Goal: Information Seeking & Learning: Learn about a topic

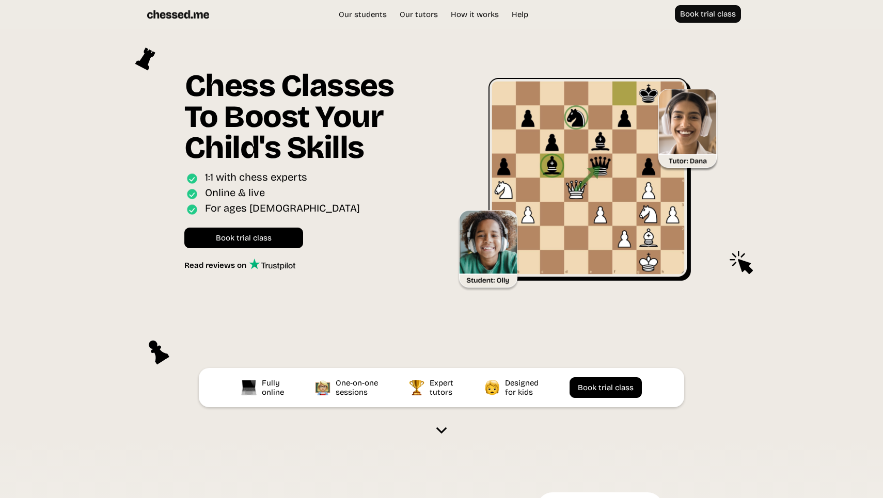
click at [439, 431] on img at bounding box center [441, 430] width 10 height 10
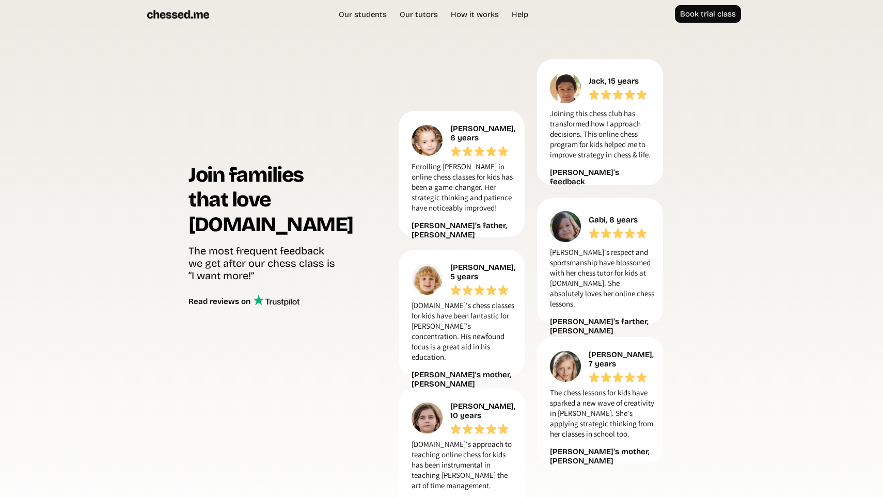
scroll to position [436, 0]
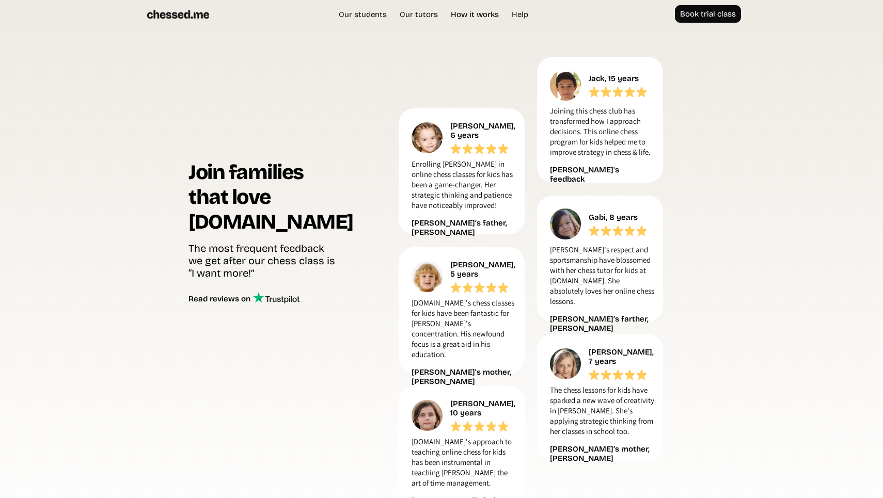
click at [460, 13] on link "How it works" at bounding box center [474, 14] width 58 height 10
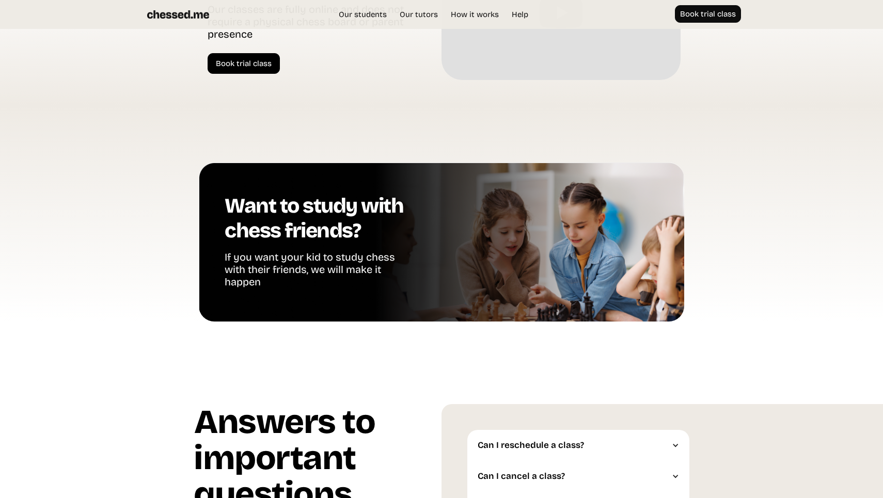
scroll to position [2293, 0]
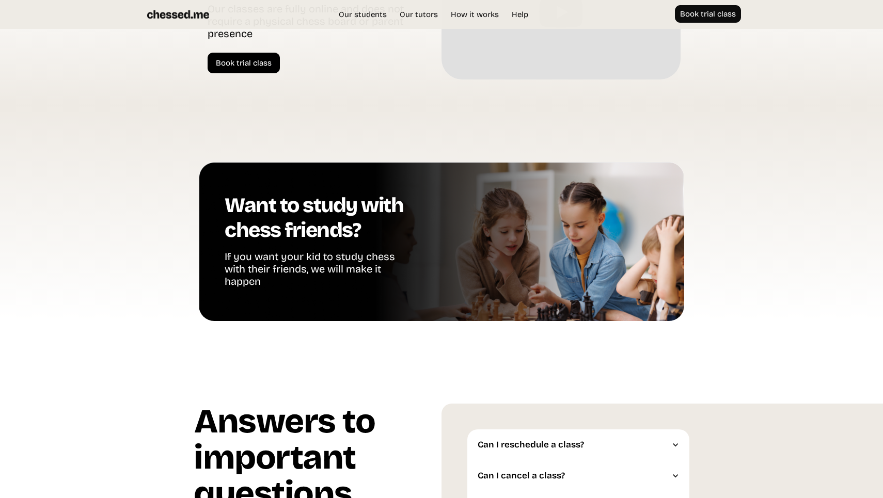
click at [321, 252] on div "If you want your kid to study chess with their friends, we will make it happen" at bounding box center [320, 270] width 191 height 40
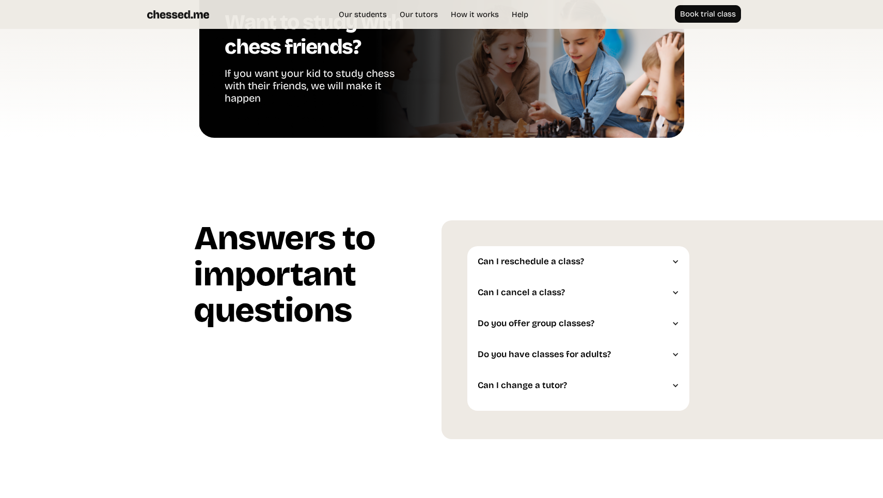
scroll to position [2483, 0]
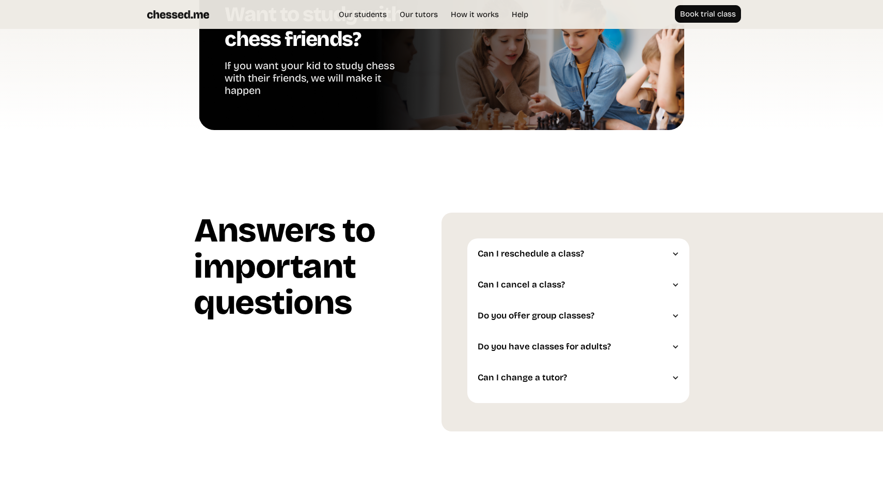
click at [540, 318] on div "Do you offer group classes?" at bounding box center [572, 316] width 191 height 10
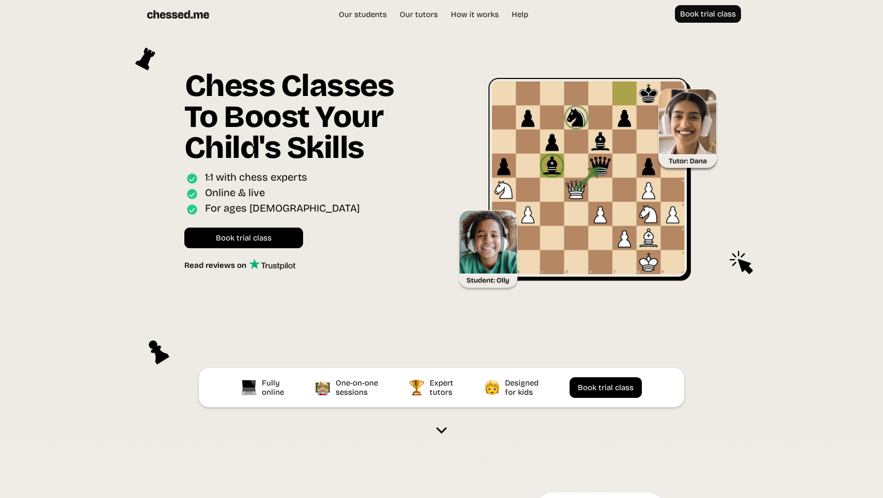
scroll to position [0, 0]
click at [474, 15] on link "How it works" at bounding box center [474, 14] width 58 height 10
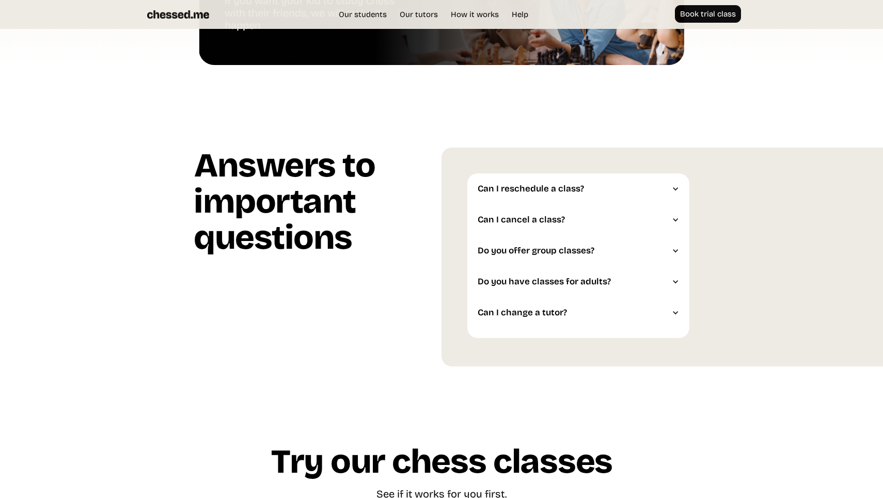
scroll to position [2562, 0]
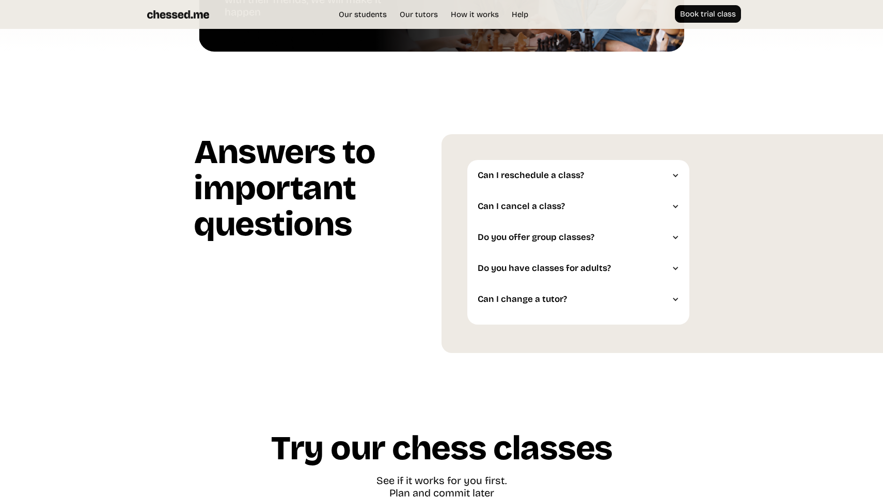
click at [526, 176] on div "Can I reschedule a class?" at bounding box center [572, 175] width 191 height 10
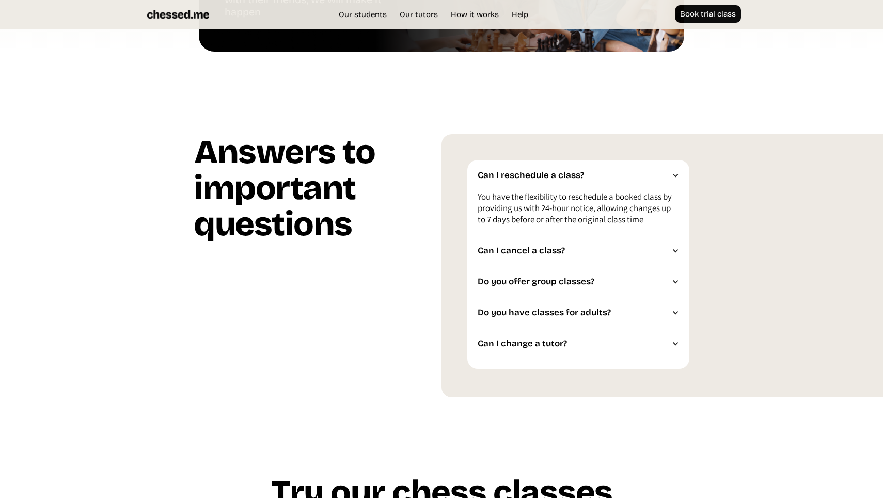
click at [581, 254] on div "Can I cancel a class?" at bounding box center [572, 251] width 191 height 10
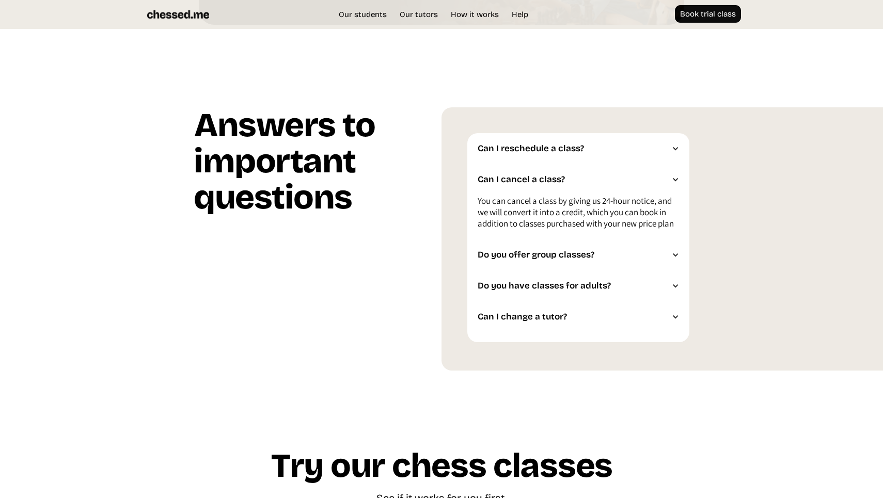
scroll to position [2589, 0]
click at [630, 254] on div "Do you offer group classes?" at bounding box center [572, 254] width 191 height 10
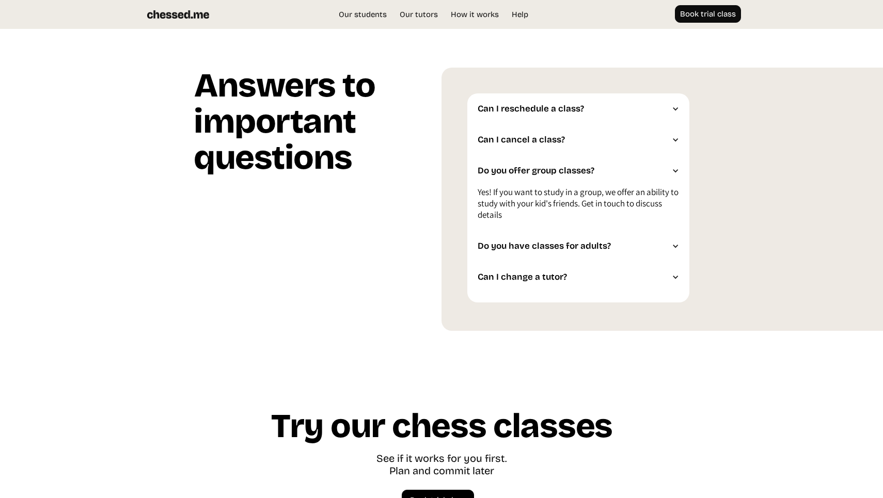
scroll to position [2644, 0]
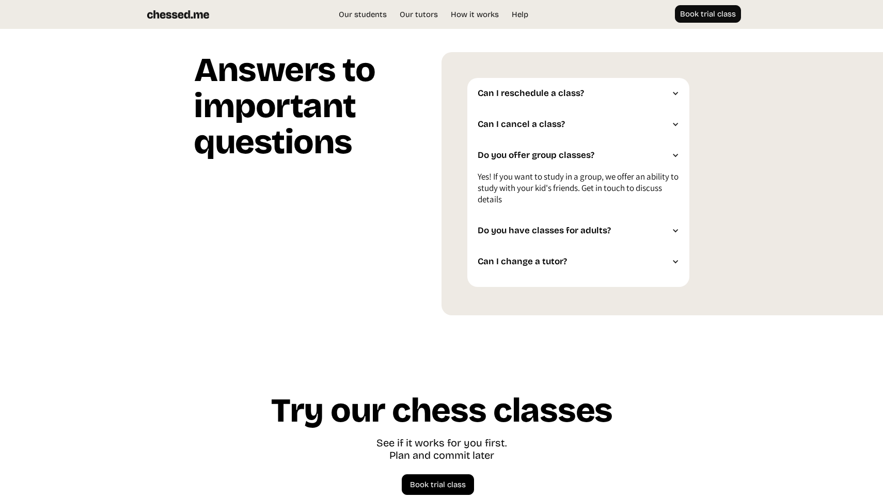
click at [583, 230] on div "Do you have classes for adults?" at bounding box center [572, 231] width 191 height 10
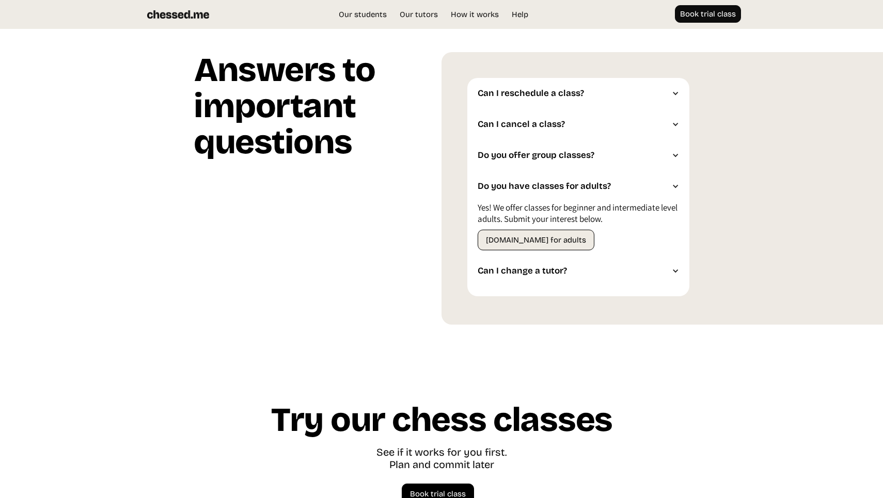
click at [554, 277] on div "Can I change a tutor?" at bounding box center [578, 270] width 222 height 31
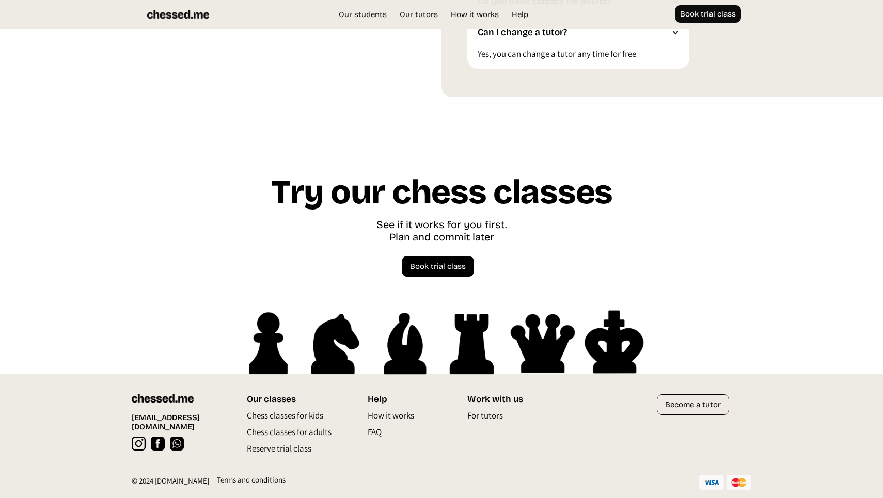
scroll to position [2829, 0]
click at [272, 414] on p "Chess classes for kids" at bounding box center [285, 418] width 76 height 17
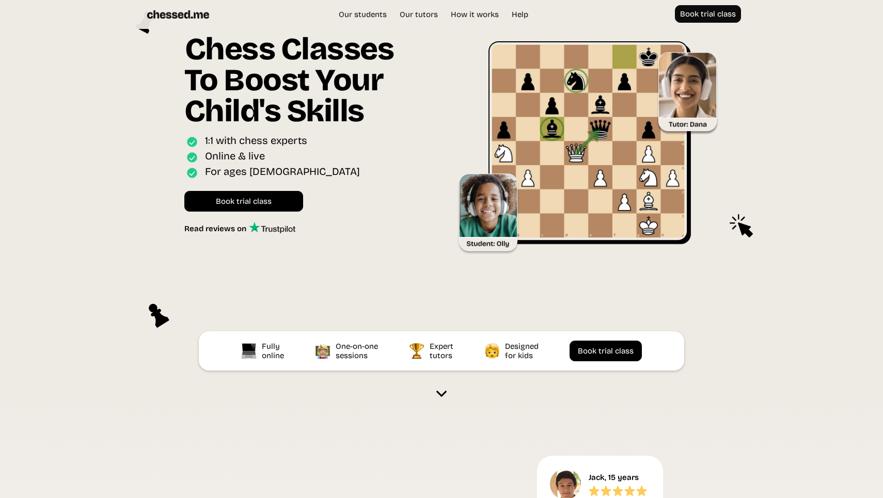
scroll to position [28, 0]
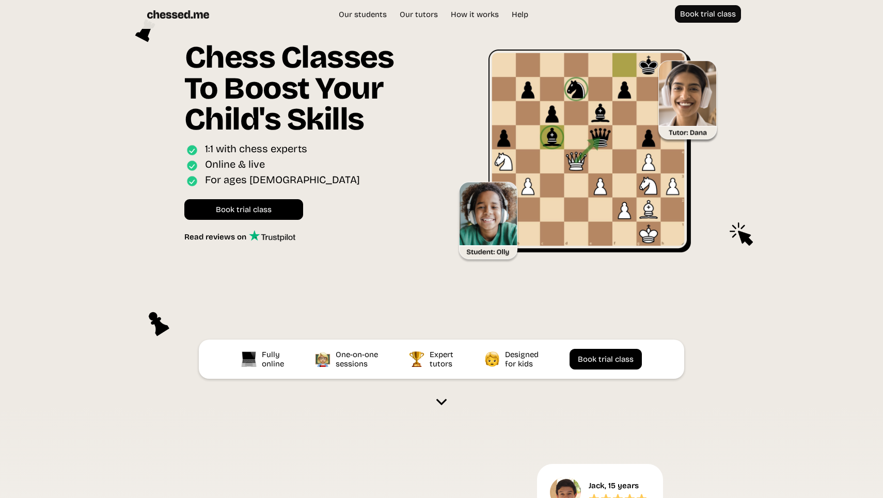
click at [444, 405] on img at bounding box center [441, 402] width 10 height 10
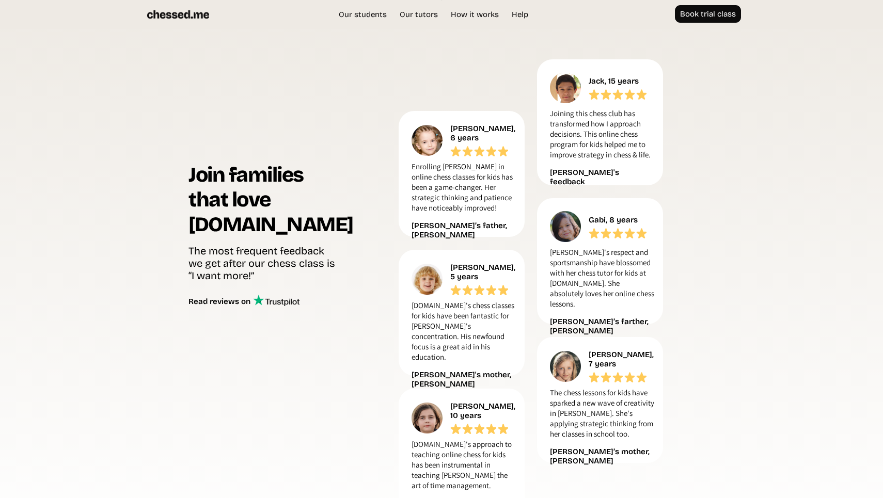
scroll to position [436, 0]
